Goal: Find specific fact: Find contact information

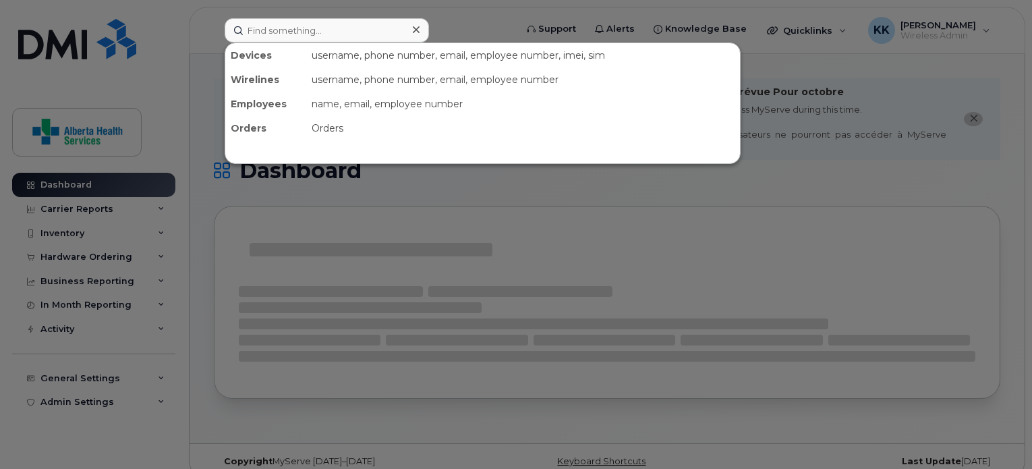
click at [379, 40] on input at bounding box center [327, 30] width 204 height 24
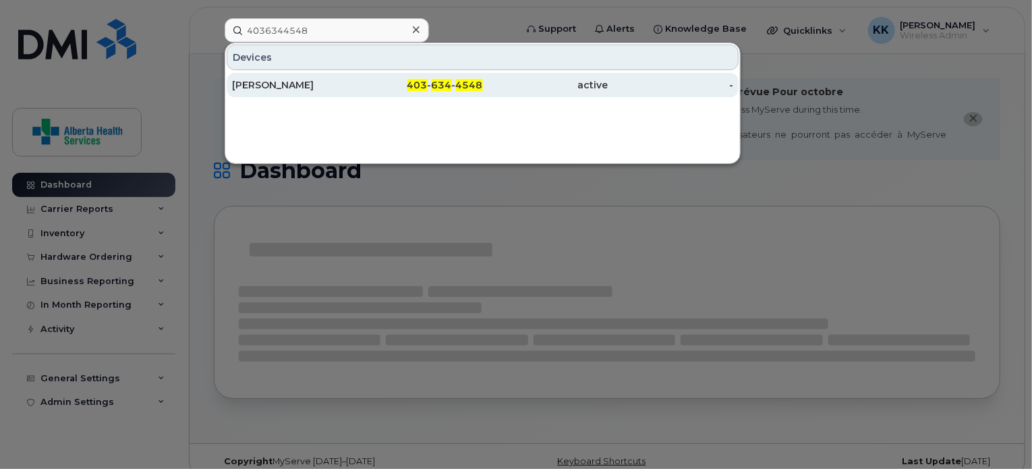
type input "4036344548"
click at [374, 80] on div "403 - 634 - 4548" at bounding box center [419, 84] width 125 height 13
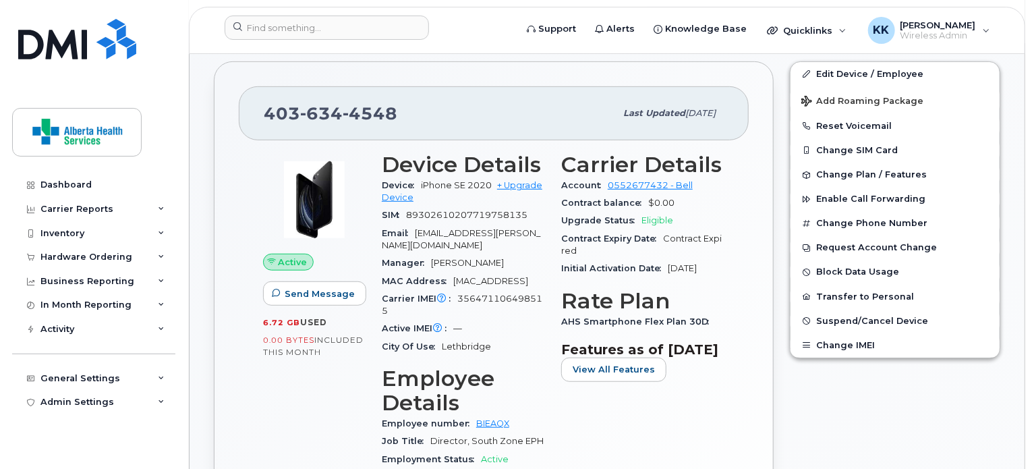
scroll to position [336, 0]
click at [340, 116] on div "403 634 4548 Last updated Jul 02, 2025" at bounding box center [494, 114] width 510 height 54
click at [351, 104] on span "4548" at bounding box center [369, 114] width 55 height 20
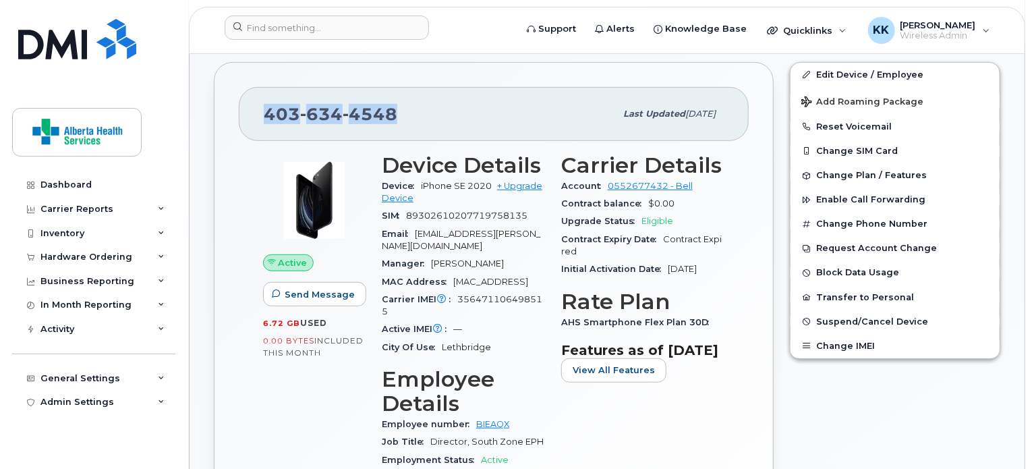
copy span "403 634 4548"
